Goal: Entertainment & Leisure: Consume media (video, audio)

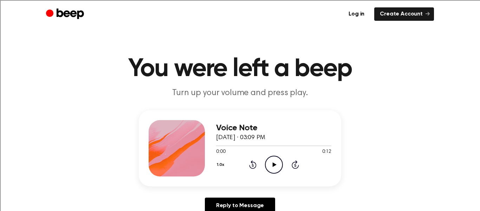
click at [274, 160] on icon "Play Audio" at bounding box center [274, 164] width 18 height 18
click at [273, 163] on icon at bounding box center [275, 164] width 4 height 5
click at [277, 165] on icon "Play Audio" at bounding box center [274, 164] width 18 height 18
click at [274, 162] on icon "Play Audio" at bounding box center [274, 164] width 18 height 18
click at [274, 163] on icon "Play Audio" at bounding box center [274, 164] width 18 height 18
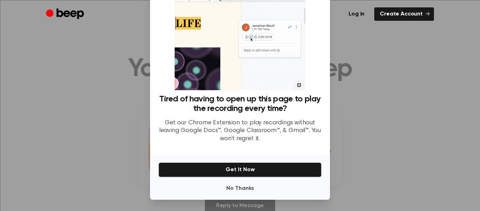
scroll to position [1, 0]
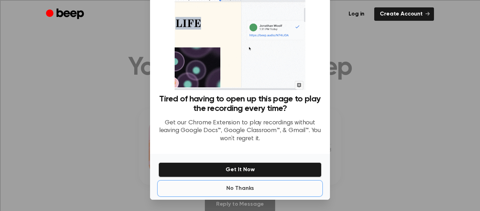
click at [258, 186] on button "No Thanks" at bounding box center [240, 188] width 163 height 14
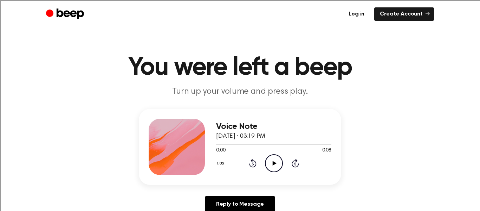
click at [275, 160] on icon "Play Audio" at bounding box center [274, 163] width 18 height 18
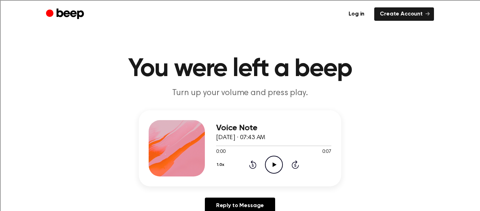
click at [274, 161] on icon "Play Audio" at bounding box center [274, 164] width 18 height 18
